Goal: Task Accomplishment & Management: Manage account settings

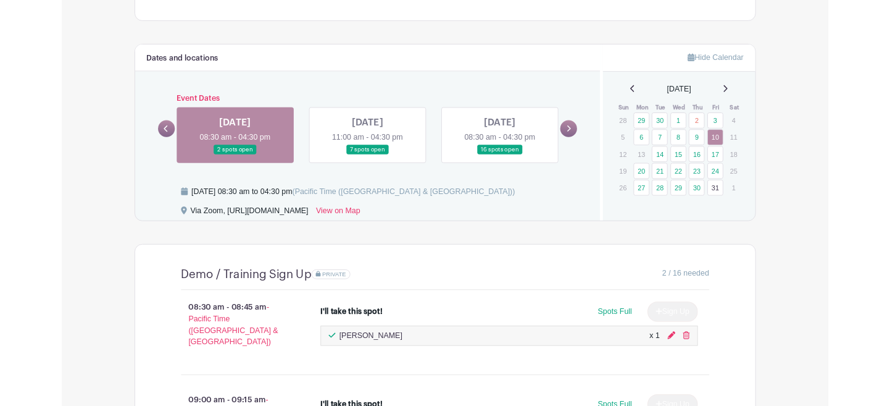
scroll to position [798, 0]
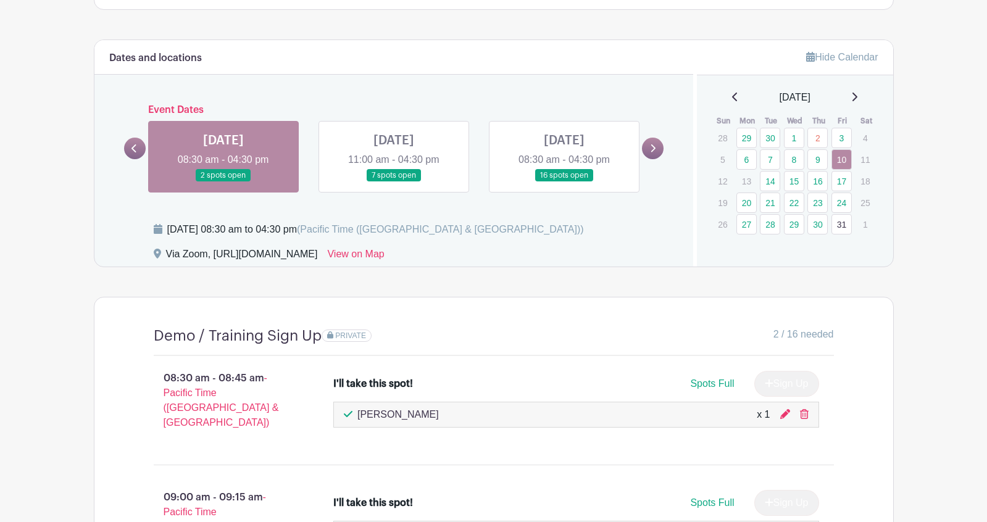
drag, startPoint x: 393, startPoint y: 254, endPoint x: 214, endPoint y: 252, distance: 179.1
click at [214, 252] on div "Via Zoom, [URL][DOMAIN_NAME] View on Map" at bounding box center [416, 257] width 525 height 20
copy div "[URL][DOMAIN_NAME]"
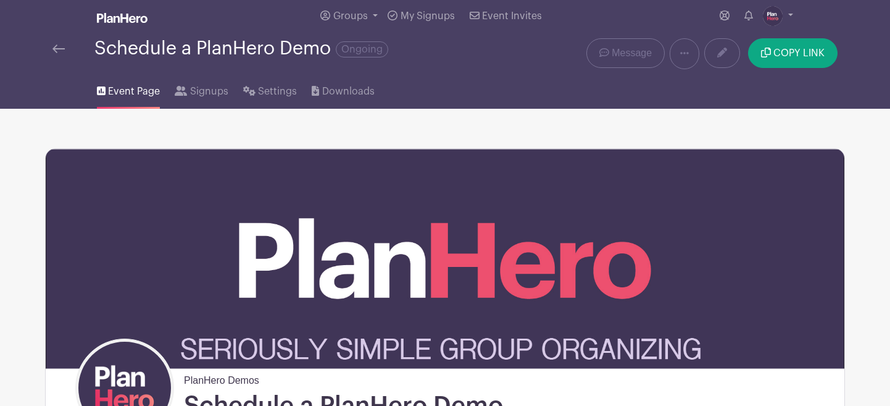
scroll to position [0, 0]
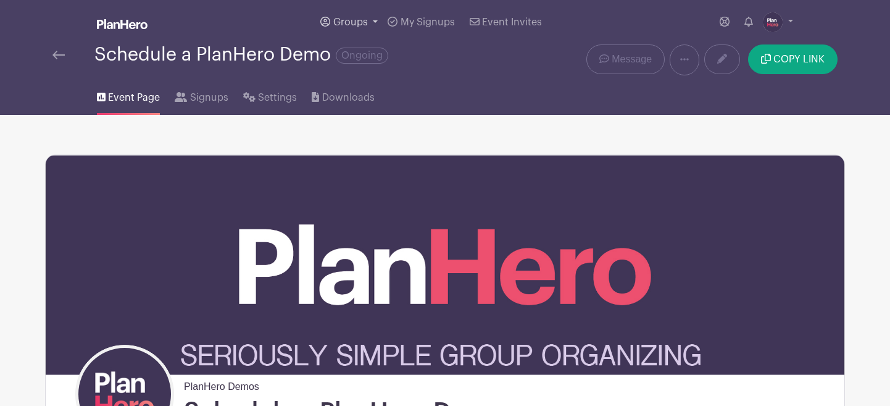
click at [358, 20] on span "Groups" at bounding box center [350, 22] width 35 height 10
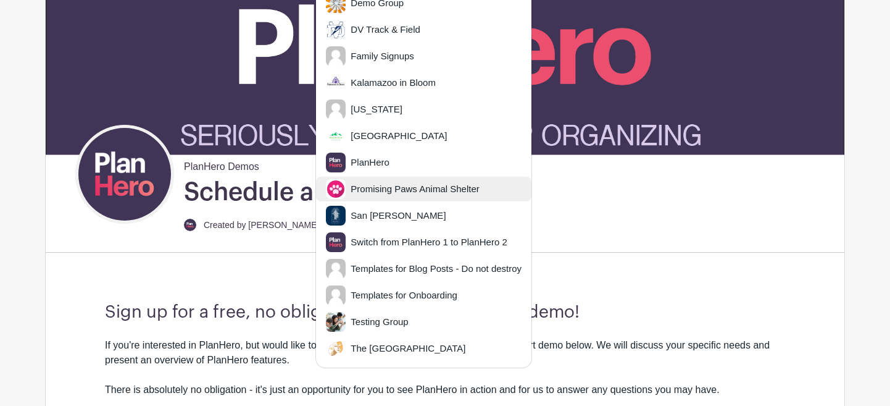
scroll to position [246, 0]
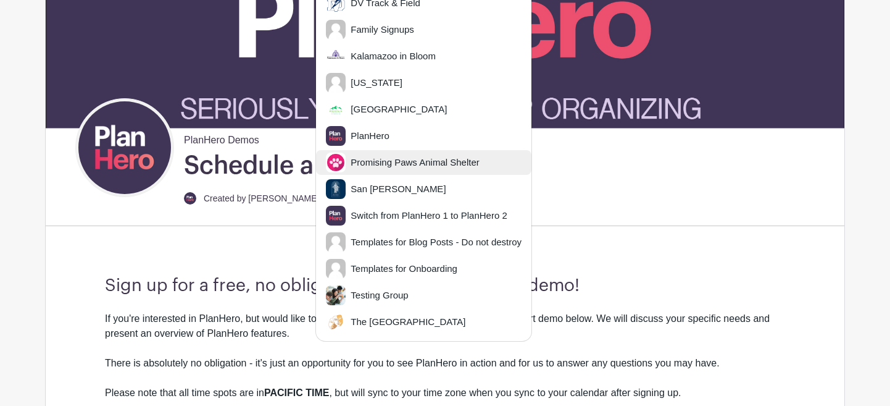
click at [389, 159] on span "Promising Paws Animal Shelter" at bounding box center [412, 163] width 133 height 14
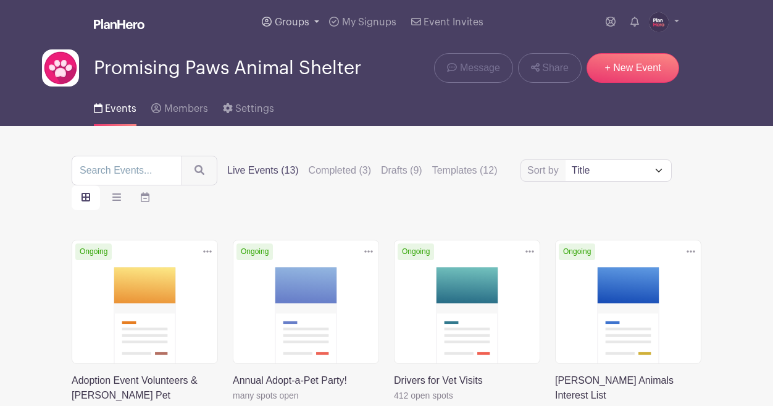
click at [300, 21] on span "Groups" at bounding box center [292, 22] width 35 height 10
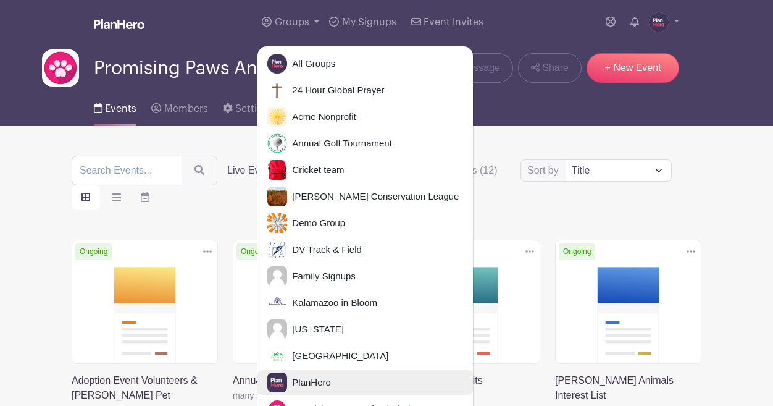
click at [318, 379] on span "PlanHero" at bounding box center [309, 382] width 44 height 14
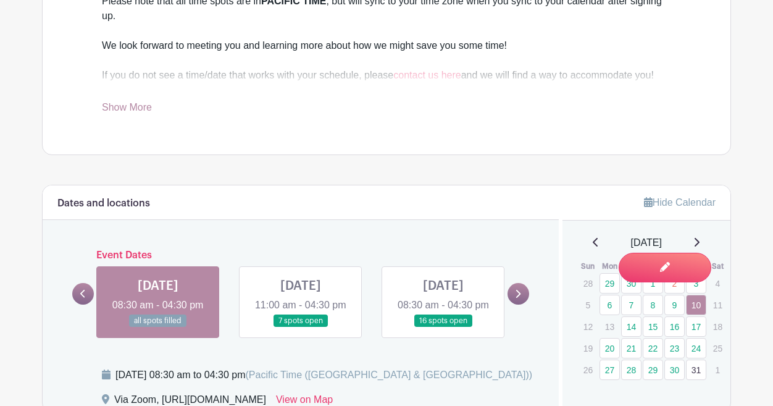
scroll to position [677, 0]
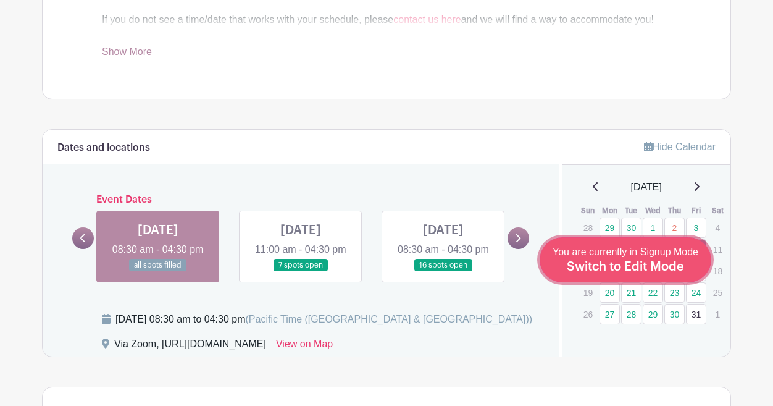
click at [644, 269] on span "Switch to Edit Mode" at bounding box center [625, 267] width 117 height 12
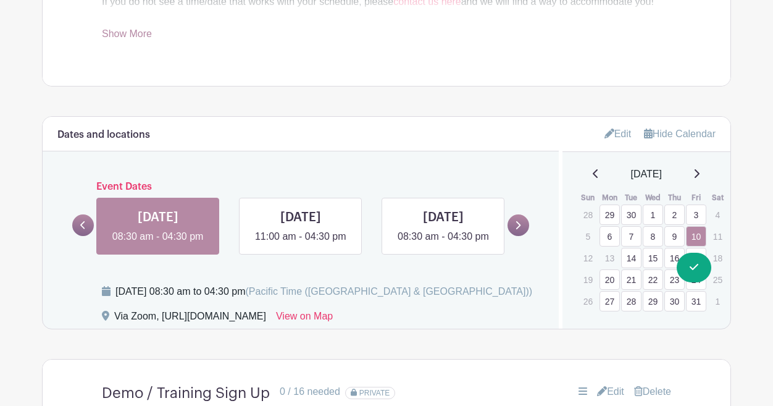
scroll to position [721, 0]
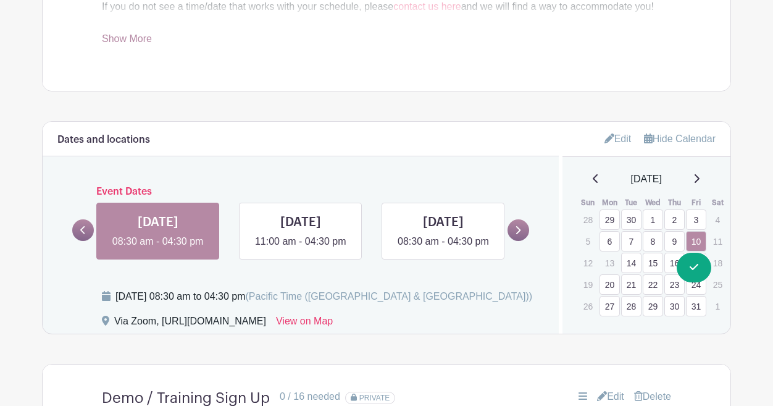
click at [617, 137] on link "Edit" at bounding box center [617, 138] width 27 height 20
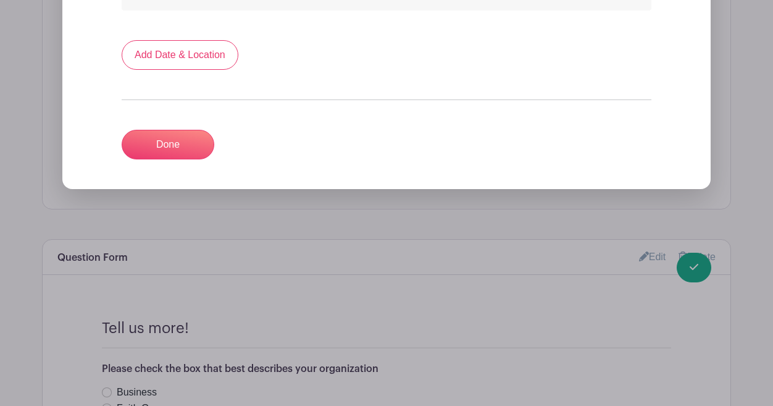
scroll to position [1250, 0]
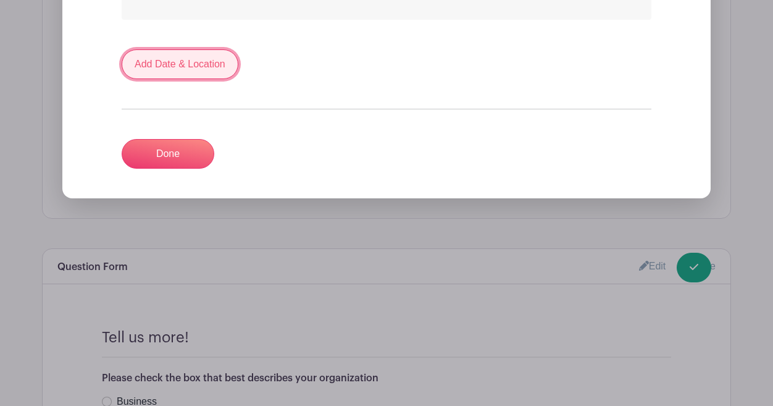
click at [167, 49] on link "Add Date & Location" at bounding box center [180, 64] width 117 height 30
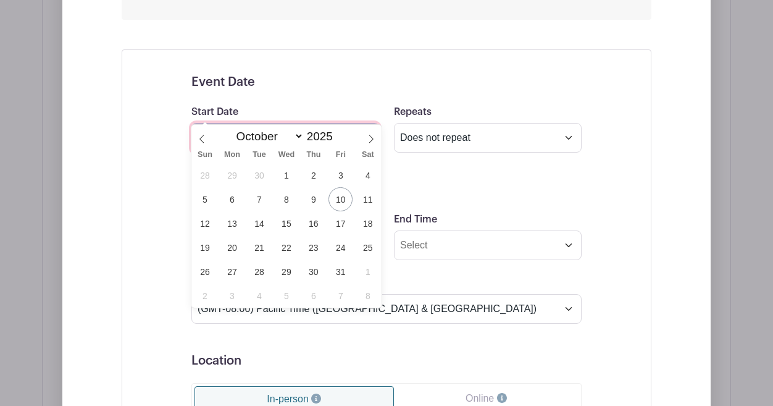
click at [209, 123] on input "text" at bounding box center [285, 138] width 188 height 30
click at [232, 224] on span "13" at bounding box center [232, 223] width 24 height 24
type input "[DATE]"
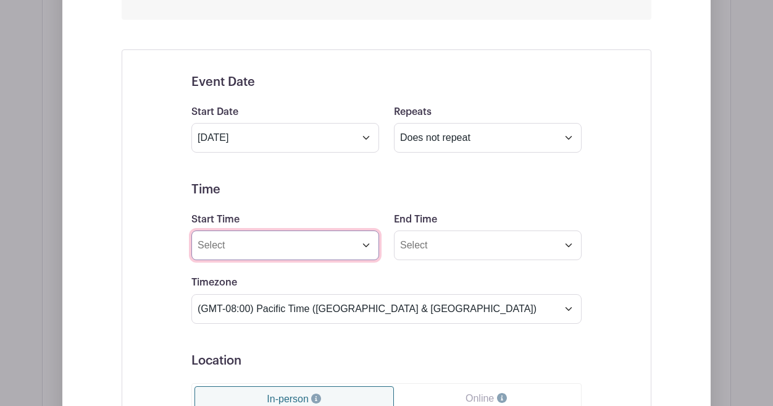
click at [283, 230] on input "Start Time" at bounding box center [285, 245] width 188 height 30
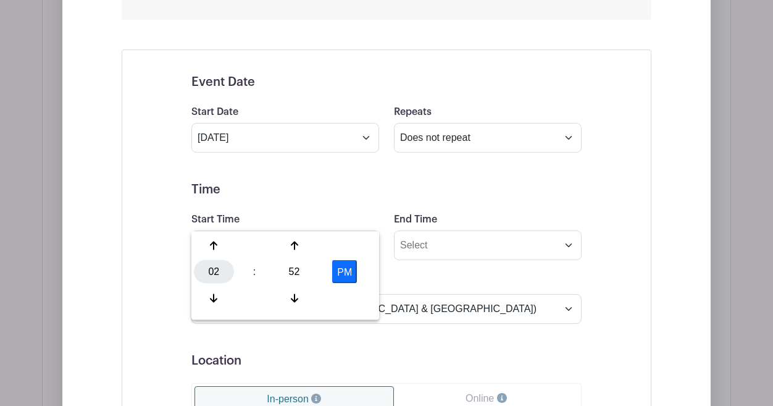
click at [209, 274] on div "02" at bounding box center [214, 271] width 40 height 23
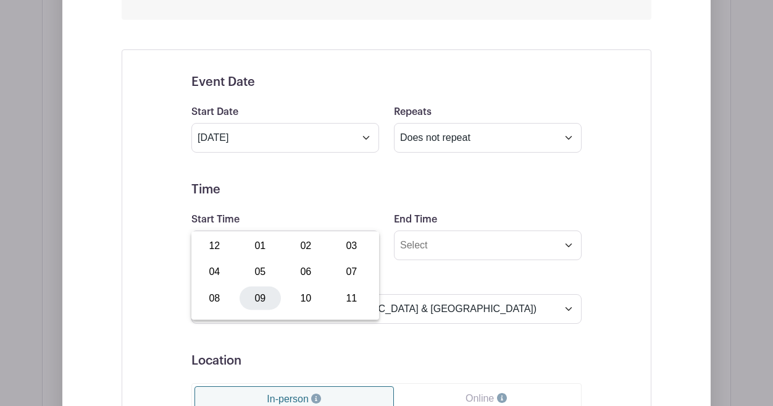
click at [262, 297] on div "09" at bounding box center [260, 297] width 41 height 23
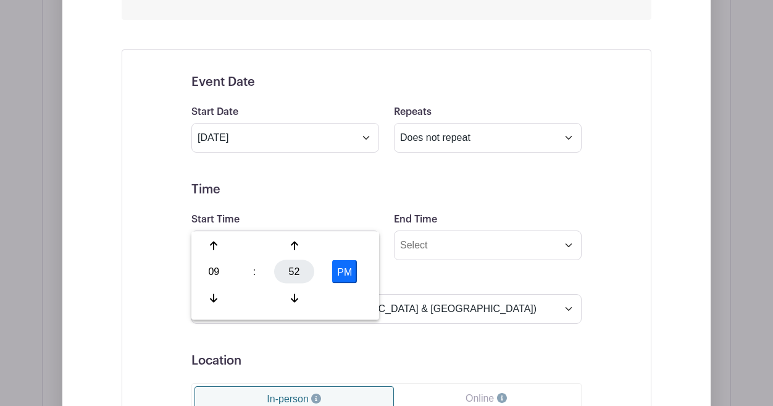
click at [291, 272] on div "52" at bounding box center [294, 271] width 40 height 23
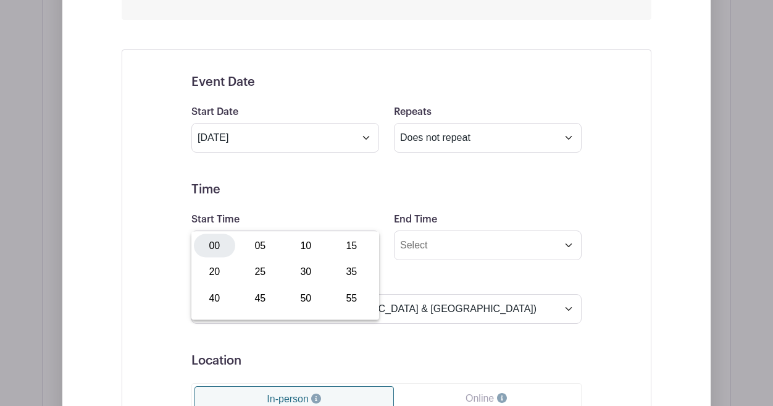
click at [226, 245] on div "00" at bounding box center [214, 245] width 41 height 23
type input "9:00 PM"
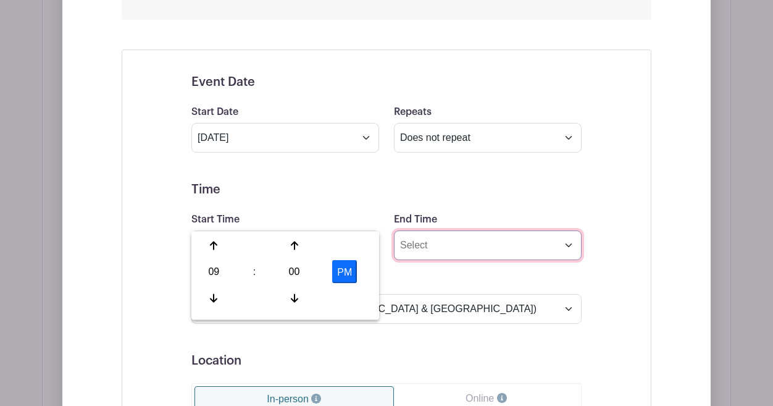
click at [433, 230] on input "End Time" at bounding box center [488, 245] width 188 height 30
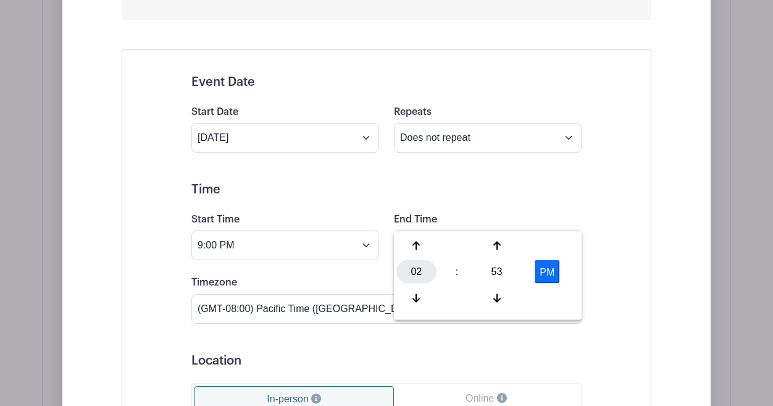
click at [417, 274] on div "02" at bounding box center [416, 271] width 40 height 23
click at [415, 274] on div "04" at bounding box center [416, 271] width 41 height 23
click at [487, 267] on div "53" at bounding box center [497, 271] width 40 height 23
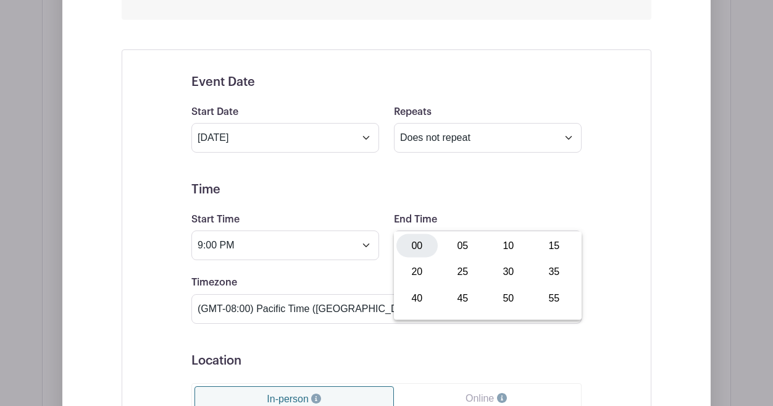
click at [425, 241] on div "00" at bounding box center [416, 245] width 41 height 23
type input "4:00 PM"
click at [294, 241] on form "Event Date Start Date [DATE] Repeats Does not repeat Daily Weekly Monthly on da…" at bounding box center [386, 370] width 390 height 590
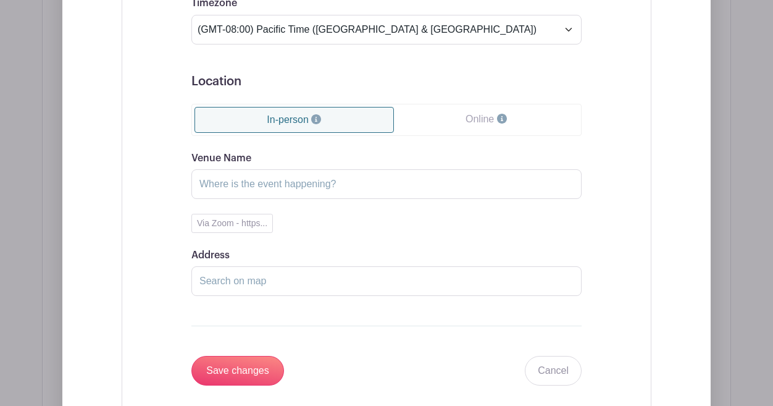
scroll to position [1531, 0]
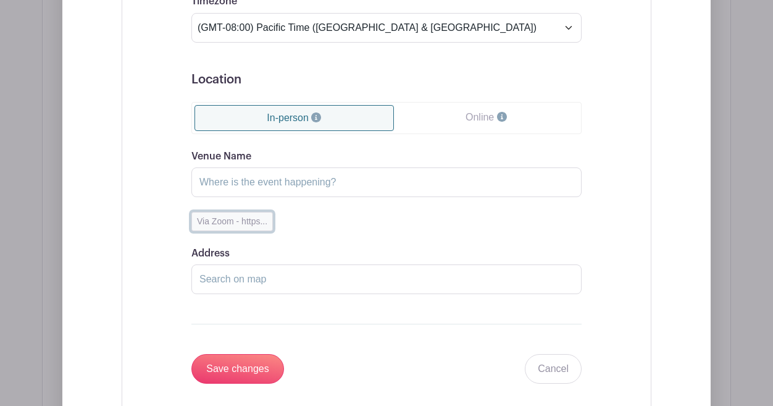
click at [239, 212] on button "Via Zoom - https..." at bounding box center [232, 221] width 82 height 19
type input "Via Zoom"
type input "[URL][DOMAIN_NAME]"
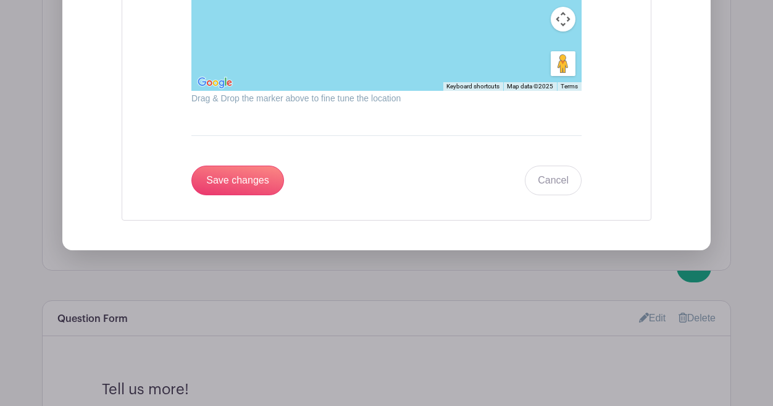
scroll to position [2000, 0]
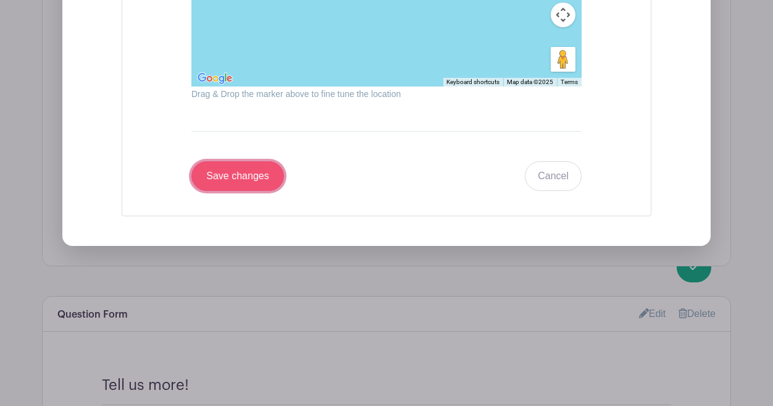
click at [235, 161] on input "Save changes" at bounding box center [237, 176] width 93 height 30
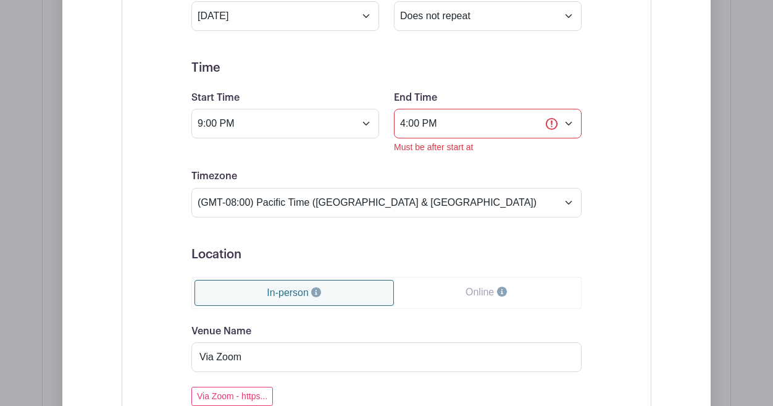
scroll to position [1368, 0]
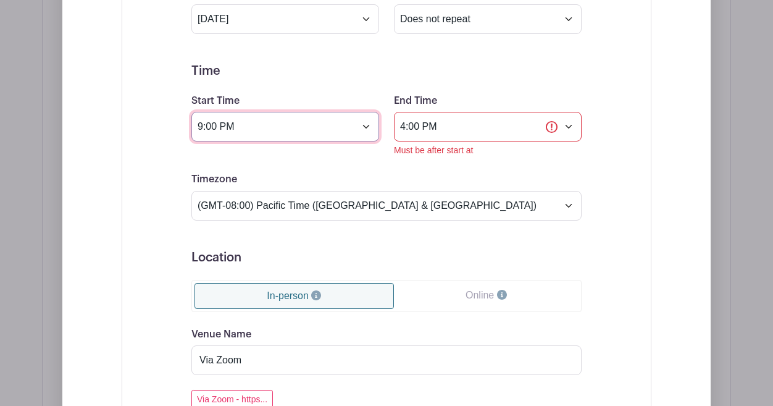
click at [244, 112] on input "9:00 PM" at bounding box center [285, 127] width 188 height 30
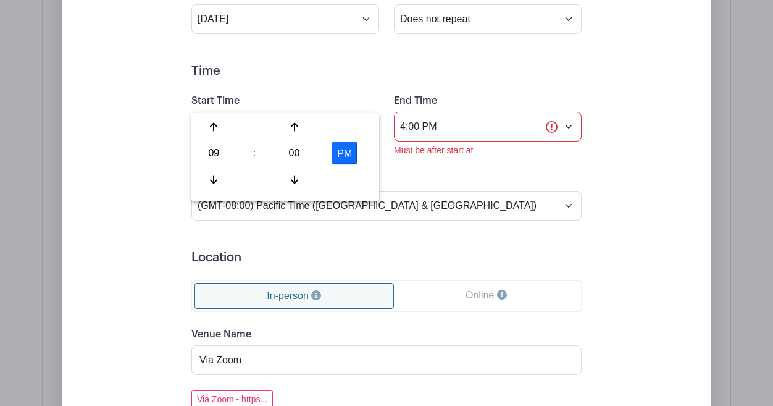
click at [339, 149] on button "PM" at bounding box center [344, 152] width 25 height 23
type input "9:00 AM"
click at [122, 127] on div "Event Date Start Date [DATE] Repeats Does not repeat Daily Weekly Monthly on da…" at bounding box center [387, 397] width 530 height 932
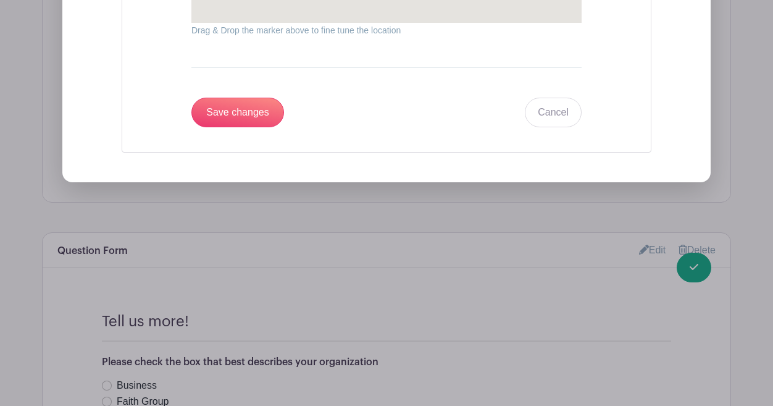
scroll to position [2156, 0]
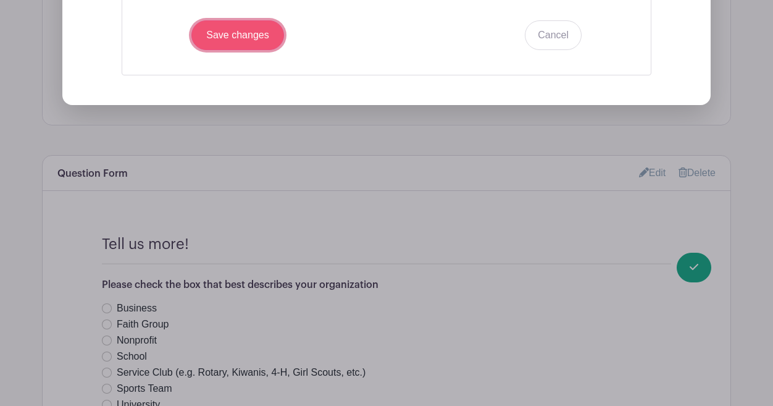
click at [222, 20] on input "Save changes" at bounding box center [237, 35] width 93 height 30
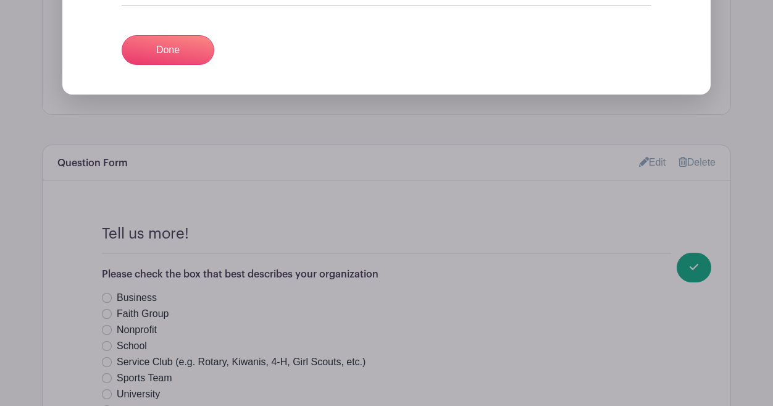
scroll to position [1378, 0]
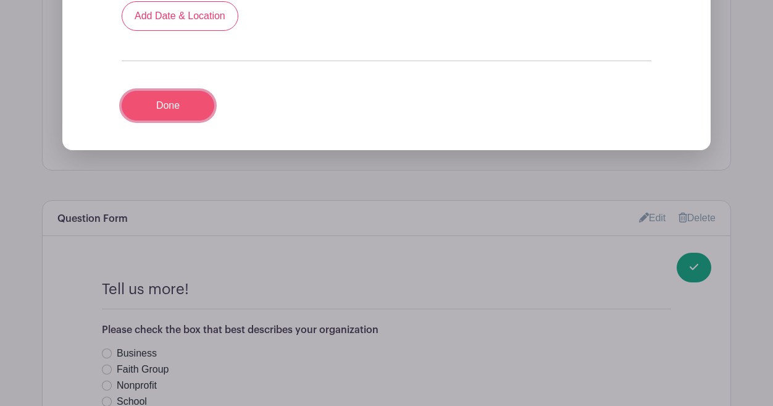
click at [169, 91] on link "Done" at bounding box center [168, 106] width 93 height 30
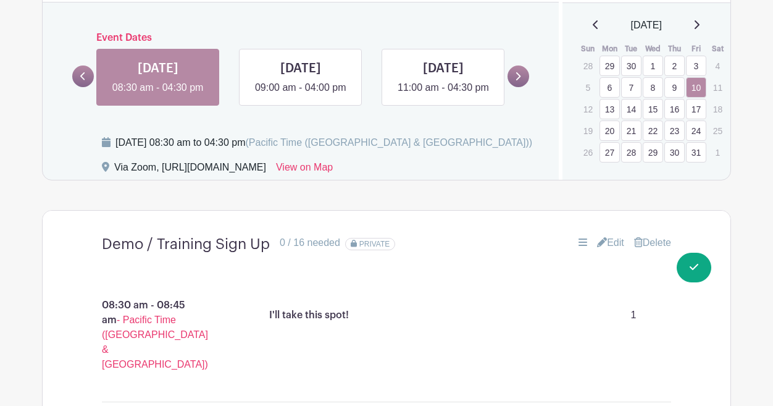
scroll to position [884, 0]
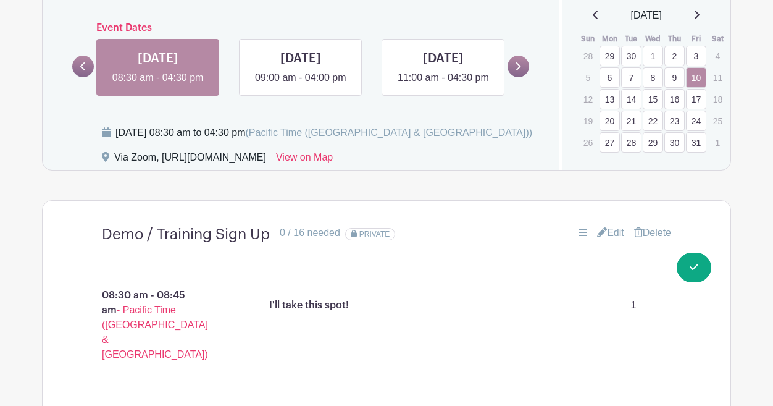
click at [611, 101] on link "13" at bounding box center [610, 99] width 20 height 20
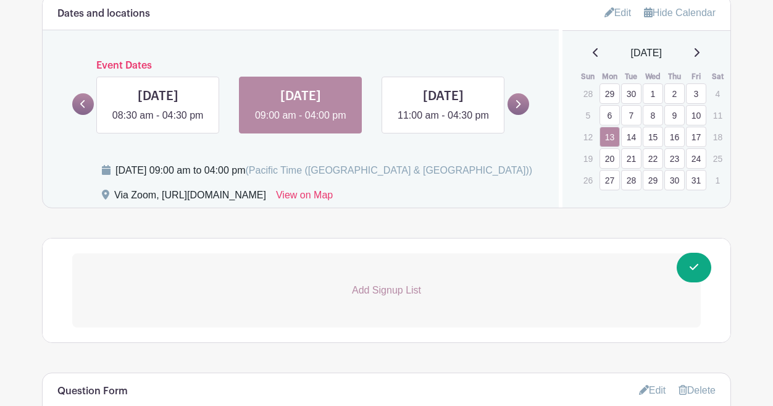
scroll to position [843, 0]
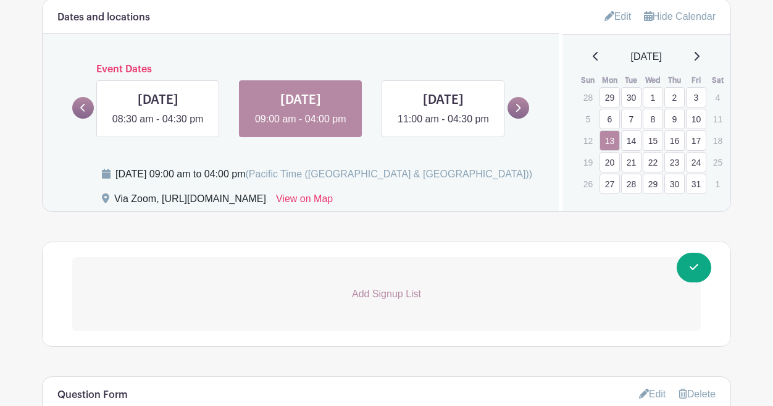
click at [611, 117] on link "6" at bounding box center [610, 119] width 20 height 20
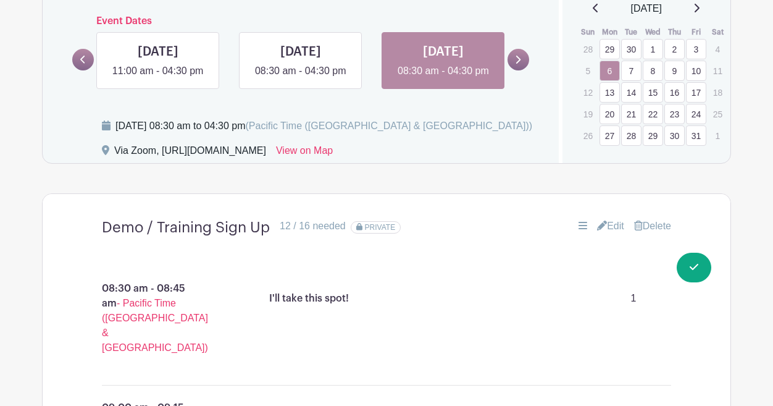
scroll to position [935, 0]
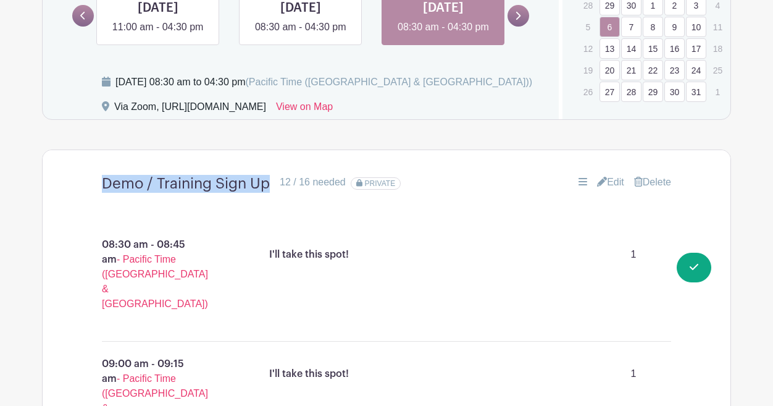
drag, startPoint x: 275, startPoint y: 200, endPoint x: 96, endPoint y: 200, distance: 178.4
click at [96, 200] on div "Demo / Training Sign Up 12 / 16 needed PRIVATE Edit [GEOGRAPHIC_DATA]" at bounding box center [386, 184] width 629 height 38
copy h4 "Demo / Training Sign Up"
click at [606, 44] on link "13" at bounding box center [610, 48] width 20 height 20
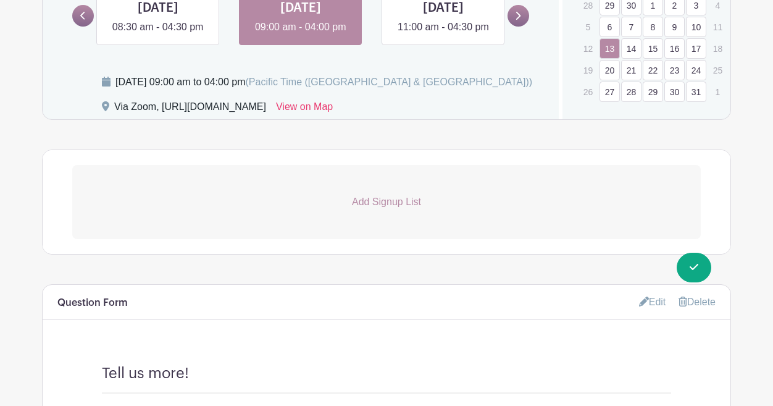
click at [408, 209] on p "Add Signup List" at bounding box center [386, 201] width 629 height 15
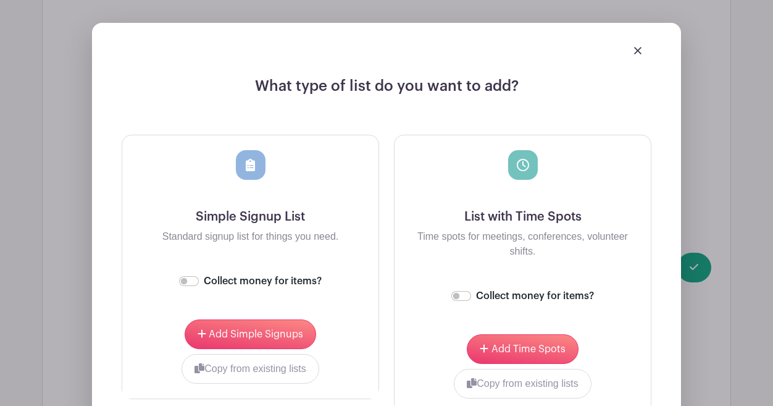
scroll to position [1309, 0]
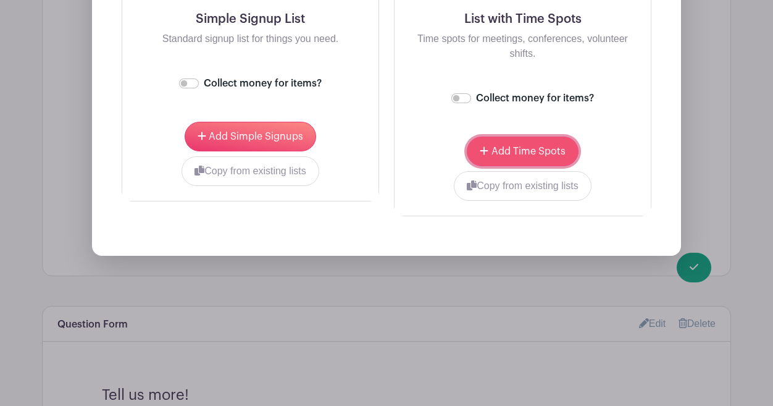
click at [500, 156] on span "Add Time Spots" at bounding box center [528, 151] width 74 height 10
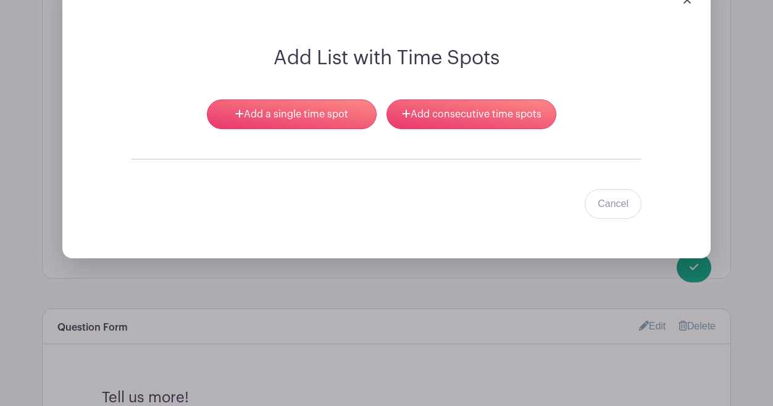
scroll to position [1052, 0]
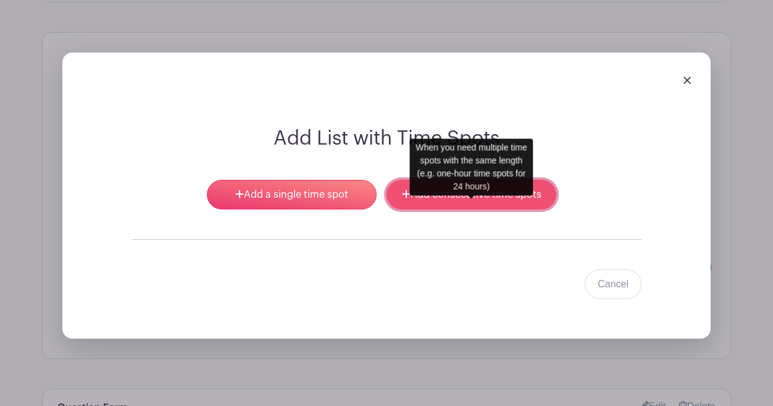
click at [449, 204] on link "Add consecutive time spots" at bounding box center [472, 195] width 170 height 30
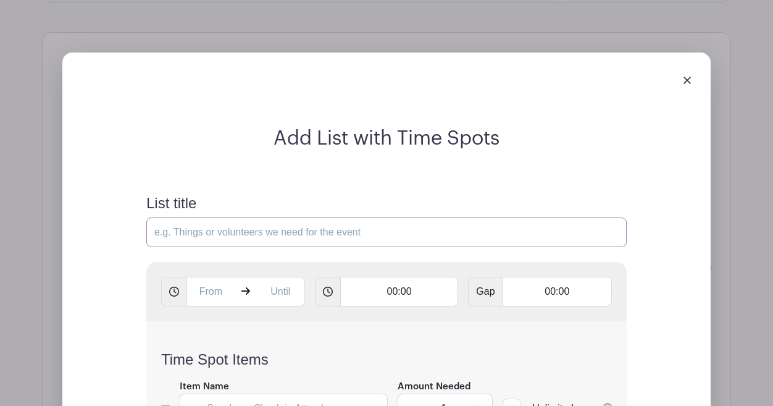
click at [214, 245] on input "List title" at bounding box center [386, 232] width 480 height 30
paste input "Demo / Training Sign Up"
type input "Demo / Training Sign Up"
click at [204, 306] on input "text" at bounding box center [210, 292] width 48 height 30
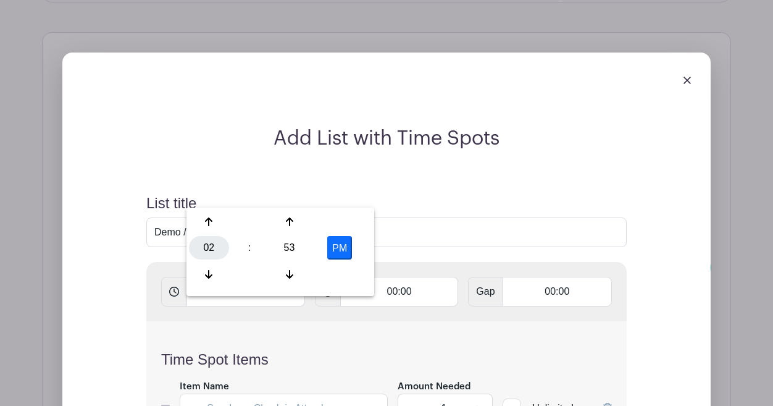
click at [205, 248] on div "02" at bounding box center [209, 247] width 40 height 23
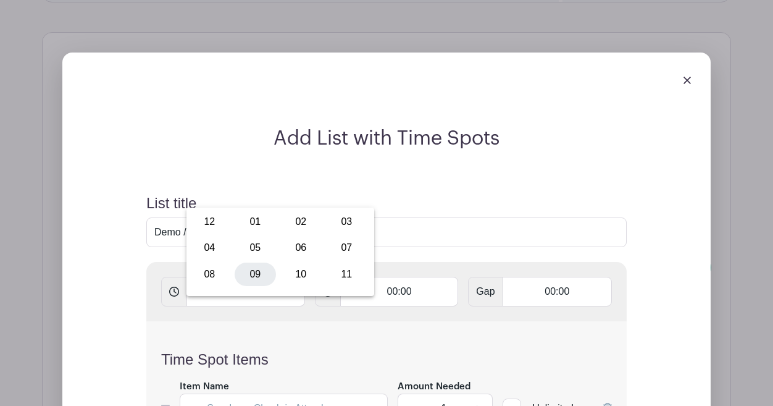
click at [251, 269] on div "09" at bounding box center [255, 273] width 41 height 23
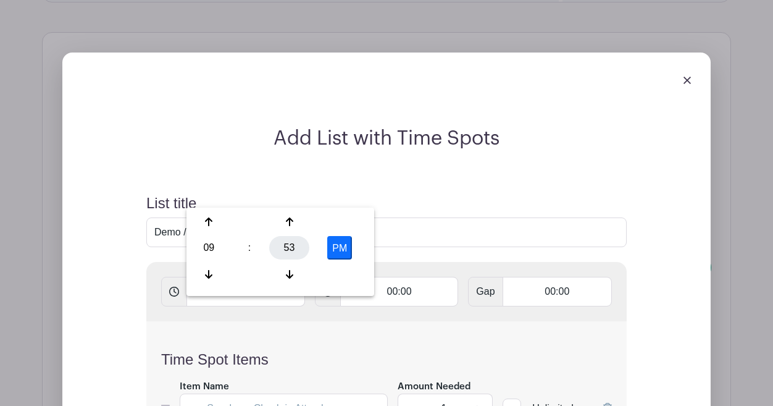
click at [282, 246] on div "53" at bounding box center [289, 247] width 40 height 23
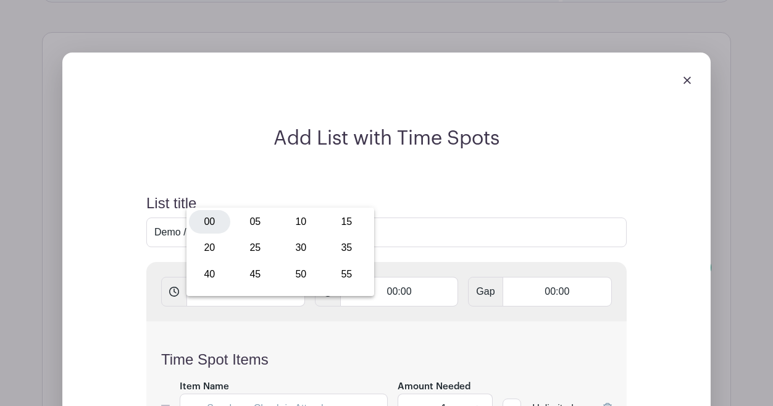
click at [209, 222] on div "00" at bounding box center [209, 221] width 41 height 23
click at [335, 249] on button "PM" at bounding box center [339, 247] width 25 height 23
type input "9:00 AM"
click at [415, 217] on div "List title Demo / Training Sign Up" at bounding box center [386, 220] width 480 height 52
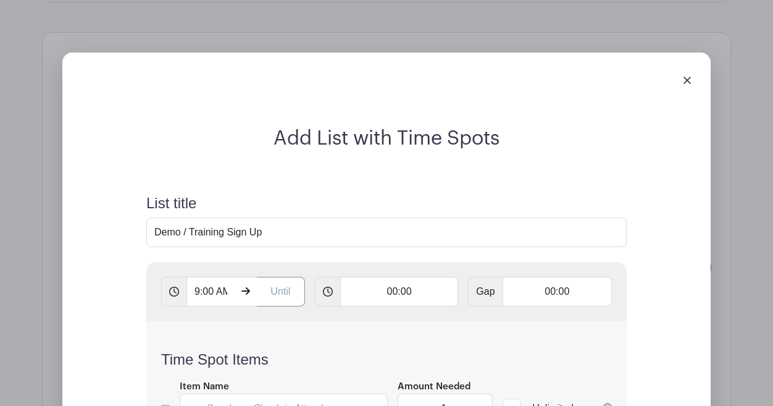
click at [288, 306] on input "text" at bounding box center [281, 292] width 48 height 30
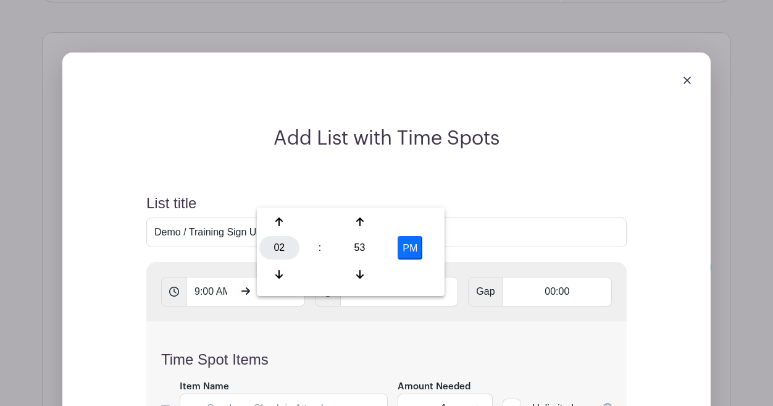
click at [277, 249] on div "02" at bounding box center [279, 247] width 40 height 23
click at [281, 248] on div "04" at bounding box center [279, 247] width 41 height 23
click at [367, 250] on div "53" at bounding box center [360, 247] width 40 height 23
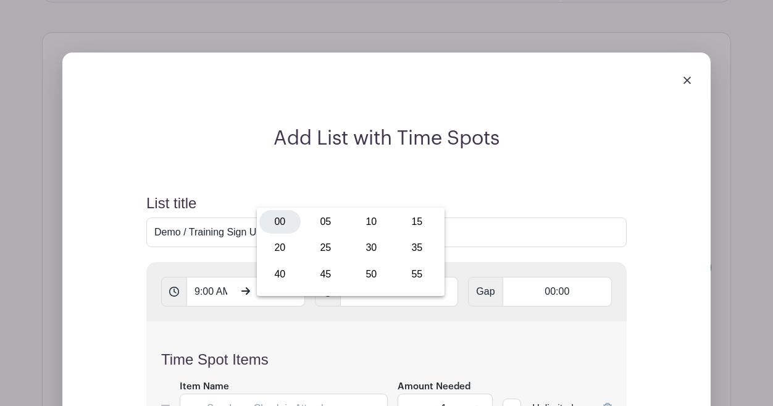
click at [281, 215] on div "00" at bounding box center [279, 221] width 41 height 23
type input "4:00 PM"
click at [515, 212] on form "List title Demo / Training Sign Up 9:00 AM 4:00 PM 00:00 Gap 00:00 Time Spot It…" at bounding box center [387, 383] width 510 height 407
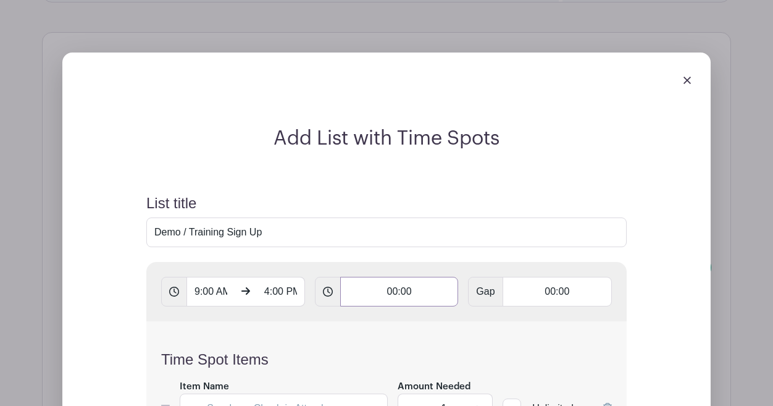
click at [425, 306] on input "00:00" at bounding box center [399, 292] width 119 height 30
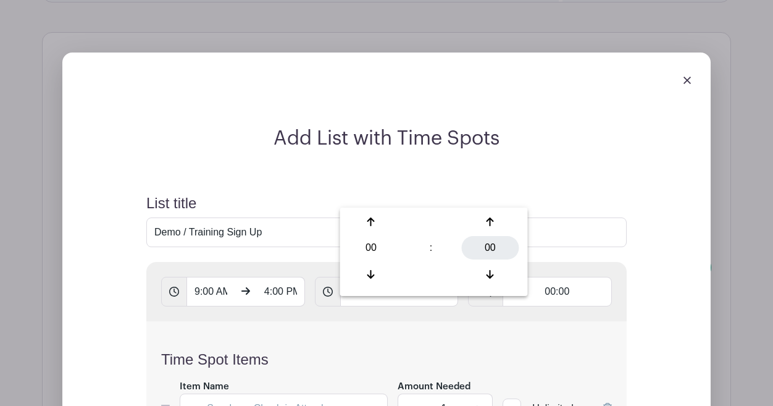
click at [483, 247] on div "00" at bounding box center [489, 247] width 57 height 23
click at [496, 223] on div "15" at bounding box center [500, 221] width 41 height 23
type input "00:15"
type input "Add 28 timespots"
click at [557, 306] on input "00:00" at bounding box center [557, 292] width 109 height 30
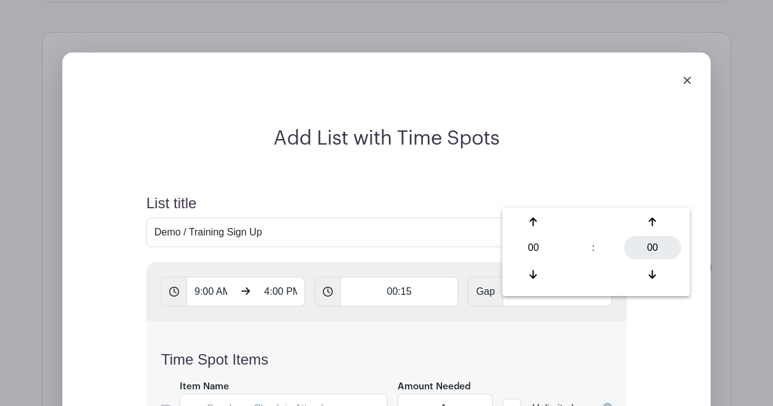
click at [648, 244] on div "00" at bounding box center [652, 247] width 57 height 23
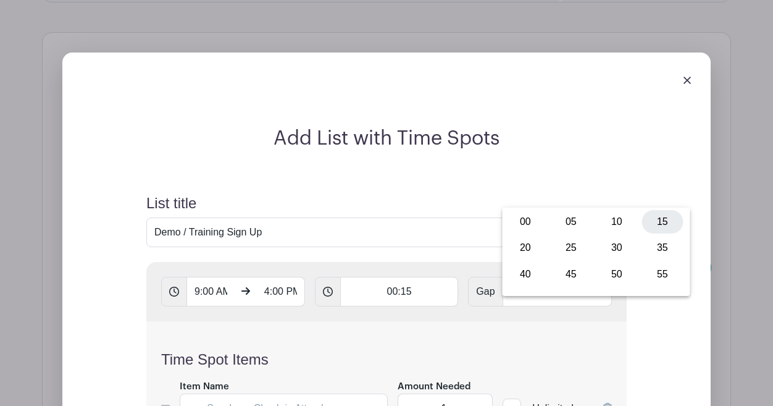
click at [659, 219] on div "15" at bounding box center [662, 221] width 41 height 23
type input "00:15"
type input "Add 14 timespots"
click at [565, 150] on h2 "Add List with Time Spots" at bounding box center [387, 138] width 510 height 23
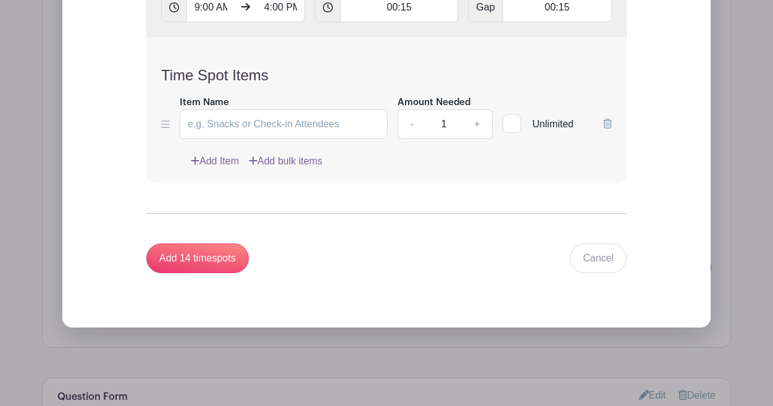
scroll to position [1356, 0]
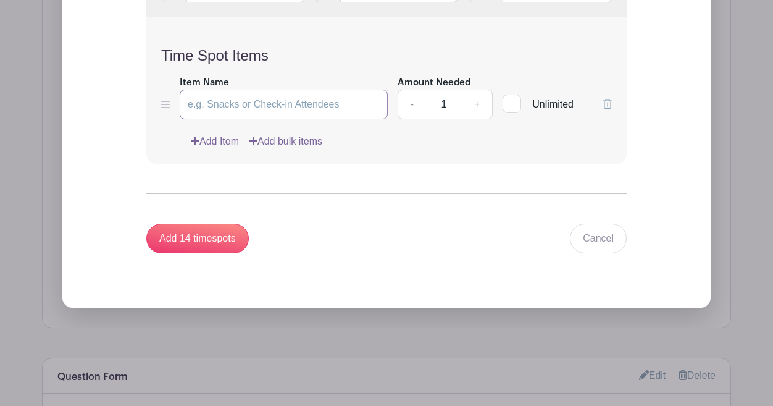
click at [290, 119] on input "Item Name" at bounding box center [284, 105] width 208 height 30
type input "I'll take this spot!"
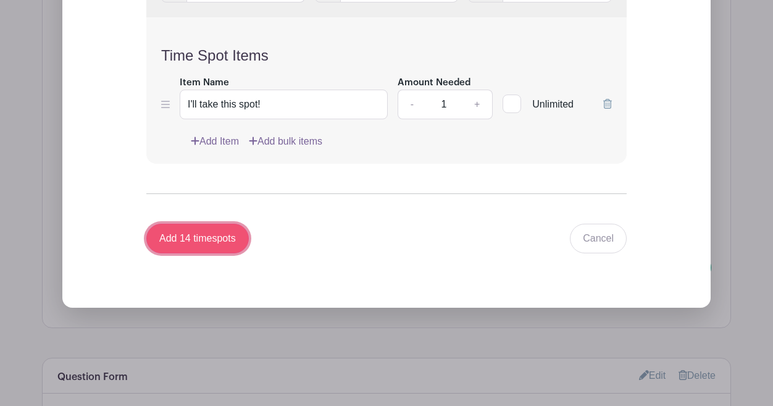
click at [182, 251] on input "Add 14 timespots" at bounding box center [197, 239] width 102 height 30
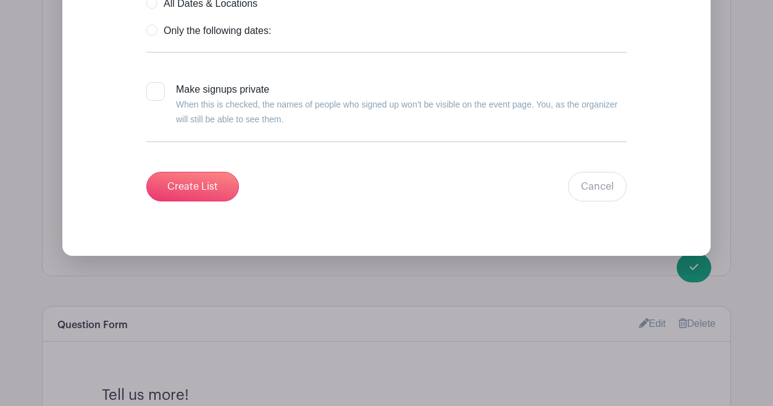
scroll to position [4697, 0]
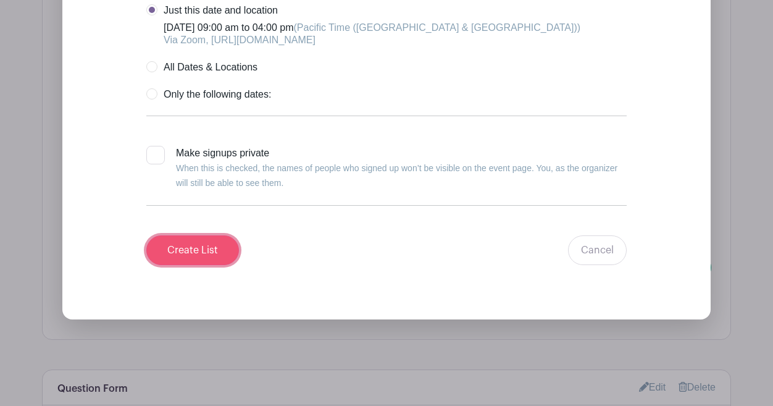
click at [173, 265] on input "Create List" at bounding box center [192, 250] width 93 height 30
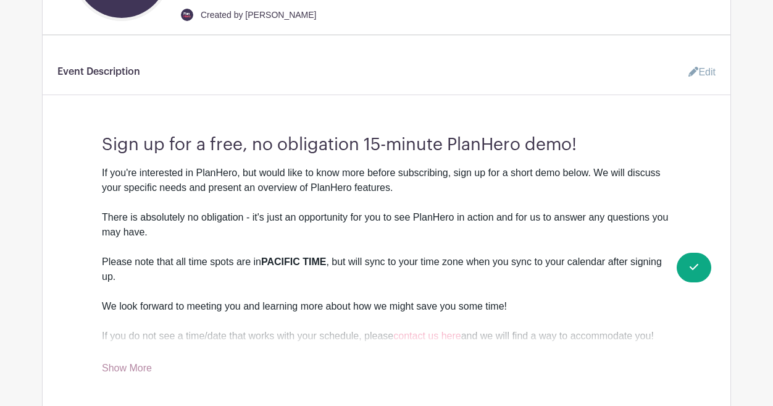
scroll to position [0, 0]
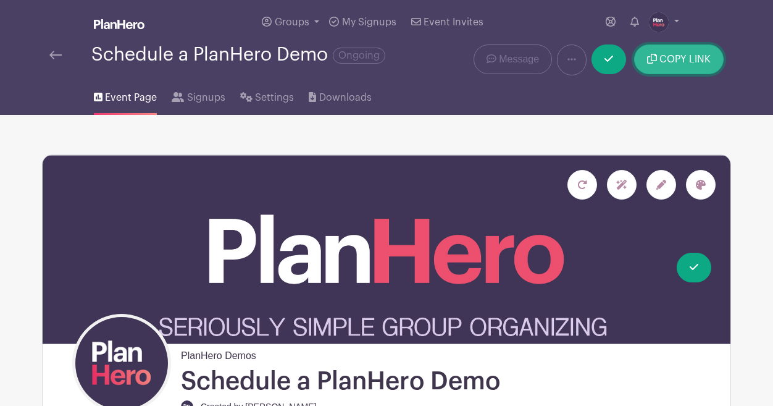
click at [674, 59] on span "COPY LINK" at bounding box center [684, 59] width 51 height 10
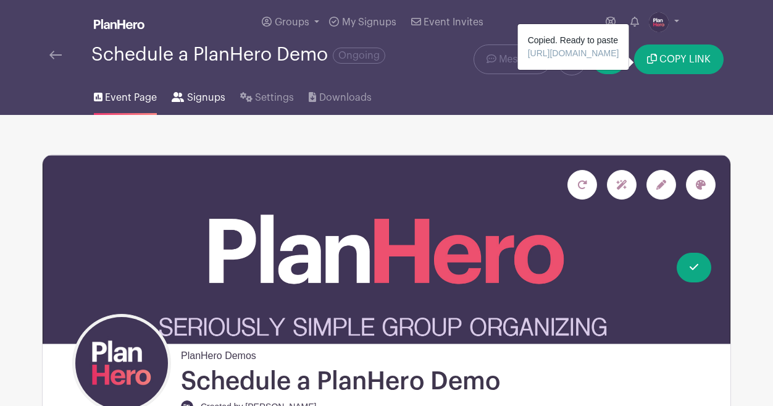
click at [185, 96] on link "Signups" at bounding box center [198, 95] width 53 height 40
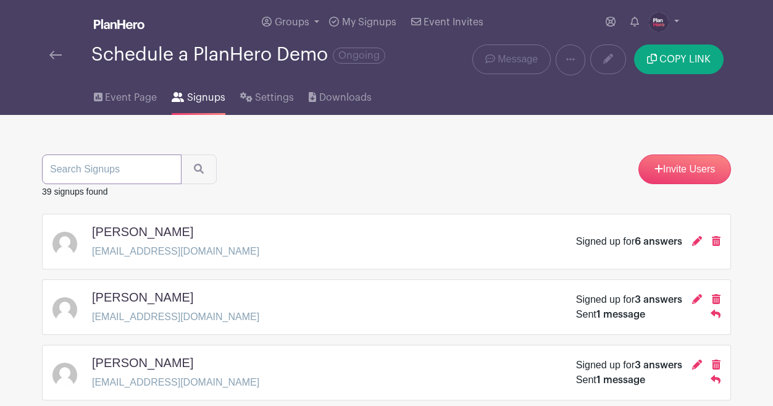
click at [93, 164] on input "search" at bounding box center [112, 169] width 140 height 30
type input "marc"
click at [181, 154] on button "submit" at bounding box center [199, 169] width 36 height 30
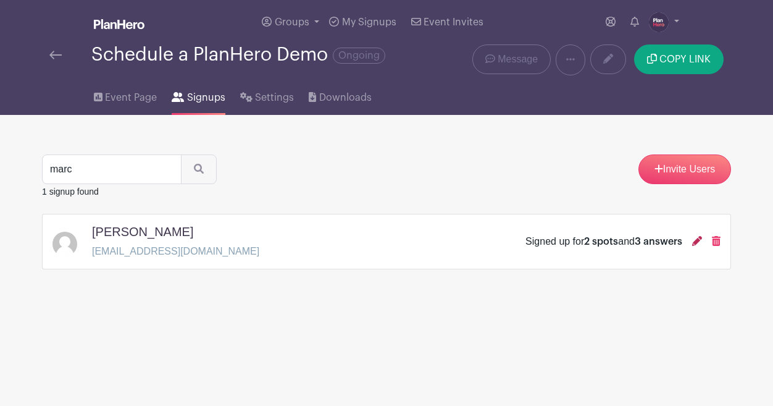
click at [696, 241] on icon at bounding box center [697, 241] width 10 height 10
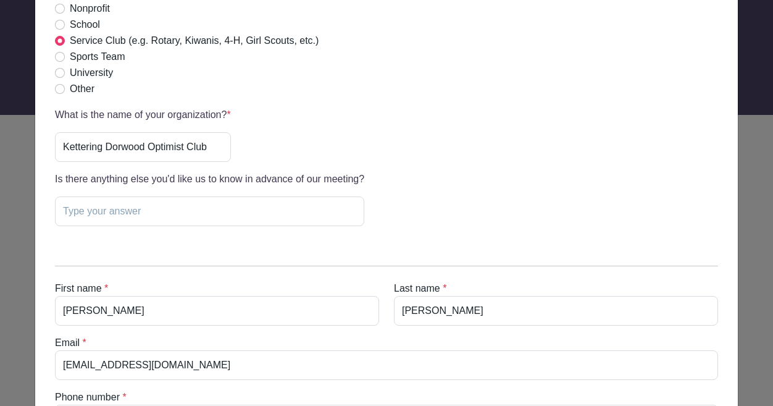
scroll to position [609, 0]
